Goal: Find specific page/section

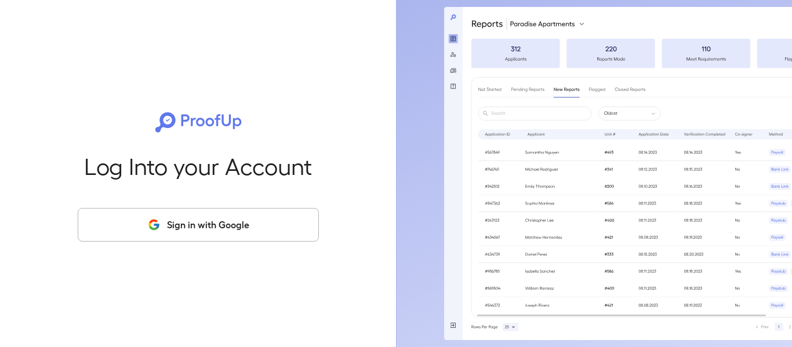
click at [252, 225] on button "Sign in with Google" at bounding box center [198, 225] width 241 height 34
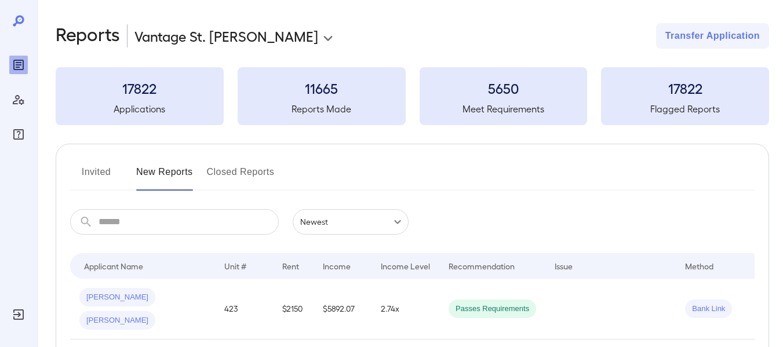
click at [83, 169] on button "Invited" at bounding box center [96, 177] width 52 height 28
